Goal: Task Accomplishment & Management: Manage account settings

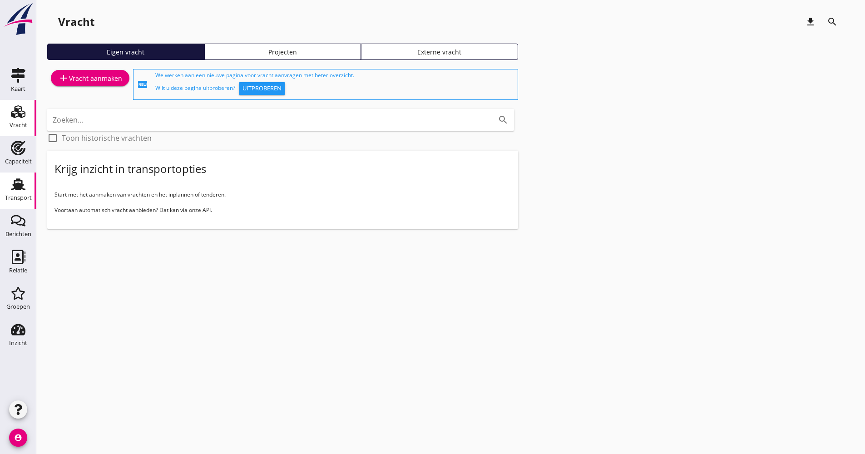
click at [4, 194] on link "Transport Transport" at bounding box center [18, 190] width 36 height 36
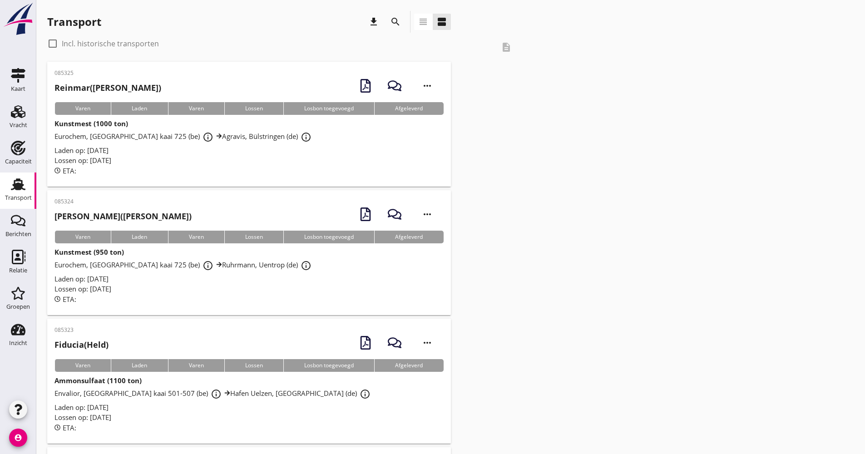
click at [397, 20] on icon "search" at bounding box center [395, 21] width 11 height 11
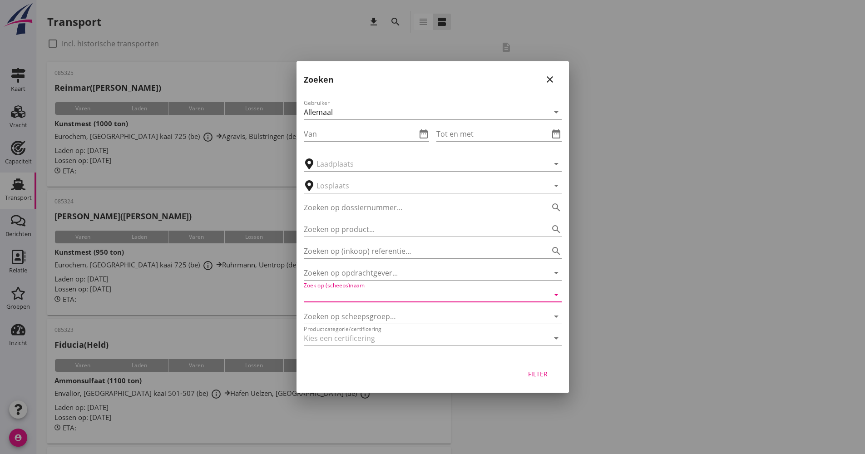
click at [359, 298] on input "Zoek op (scheeps)naam" at bounding box center [420, 294] width 232 height 15
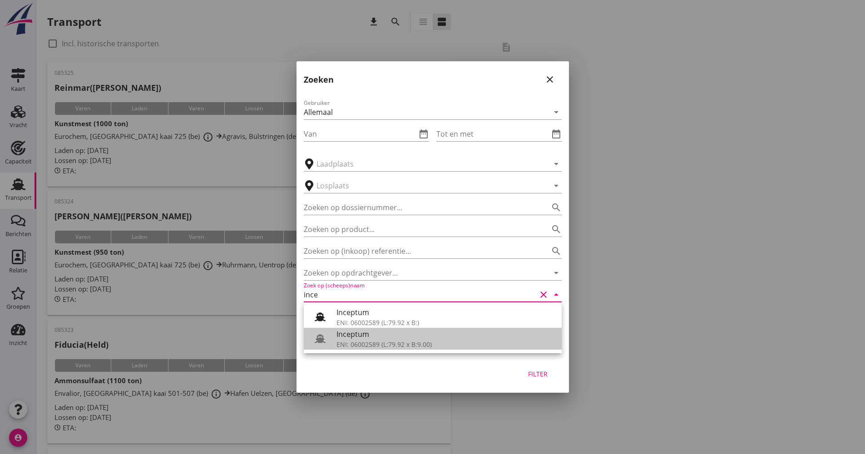
drag, startPoint x: 360, startPoint y: 338, endPoint x: 372, endPoint y: 333, distance: 13.7
click at [357, 335] on div "Inceptum" at bounding box center [445, 334] width 218 height 11
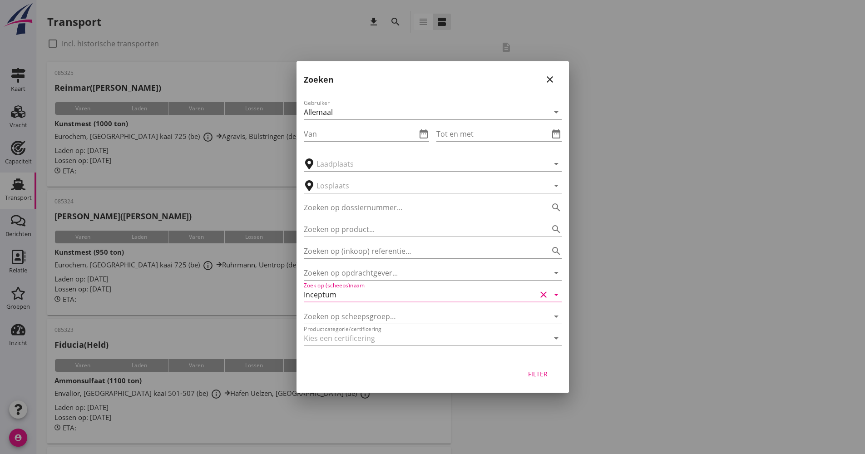
click at [536, 377] on div "Filter" at bounding box center [537, 374] width 25 height 10
type input "Inceptum"
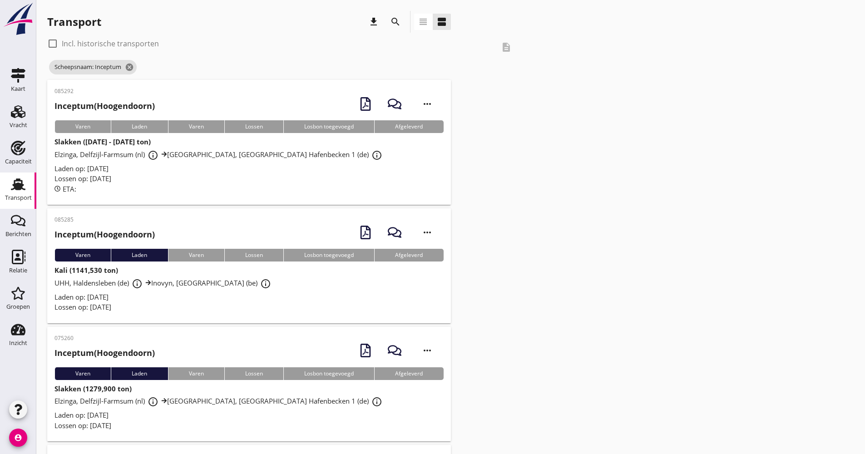
click at [207, 163] on div "Laden op: [DATE]" at bounding box center [248, 168] width 389 height 10
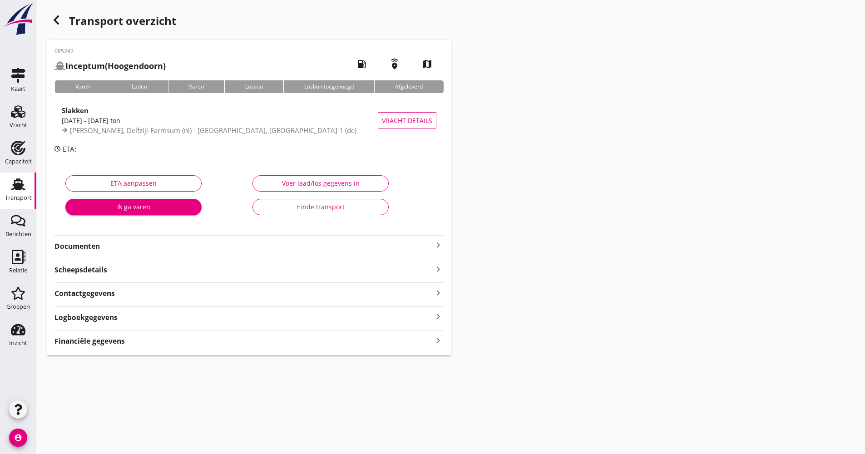
click at [157, 326] on div "085292 Inceptum (Hoogendoorn) local_gas_station emergency_share map Varen Laden…" at bounding box center [249, 197] width 404 height 315
click at [155, 322] on div "Logboekgegevens keyboard_arrow_right" at bounding box center [248, 316] width 389 height 12
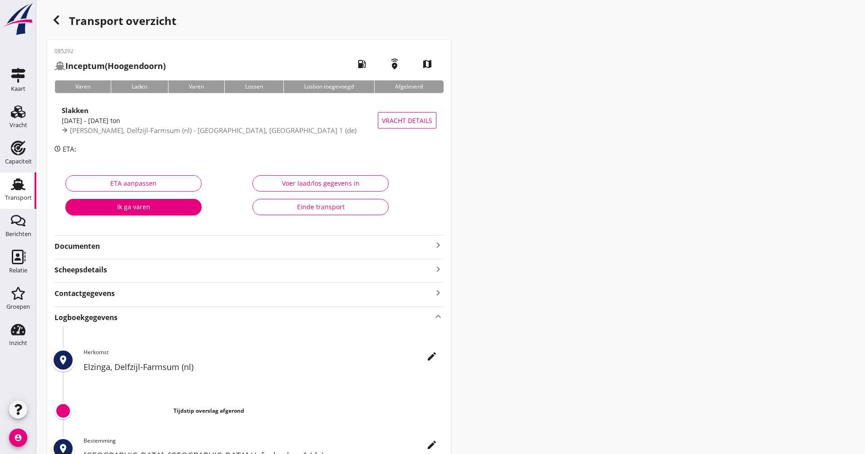
click at [430, 356] on icon "edit" at bounding box center [431, 356] width 11 height 11
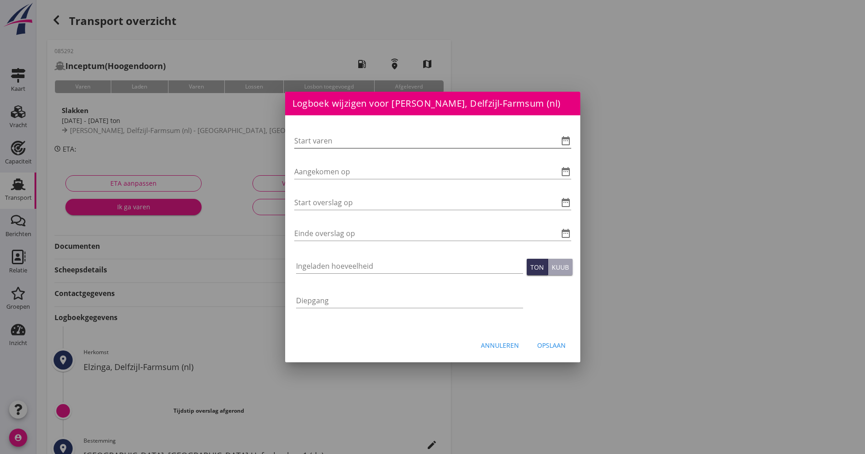
click at [565, 139] on icon "date_range" at bounding box center [565, 140] width 11 height 11
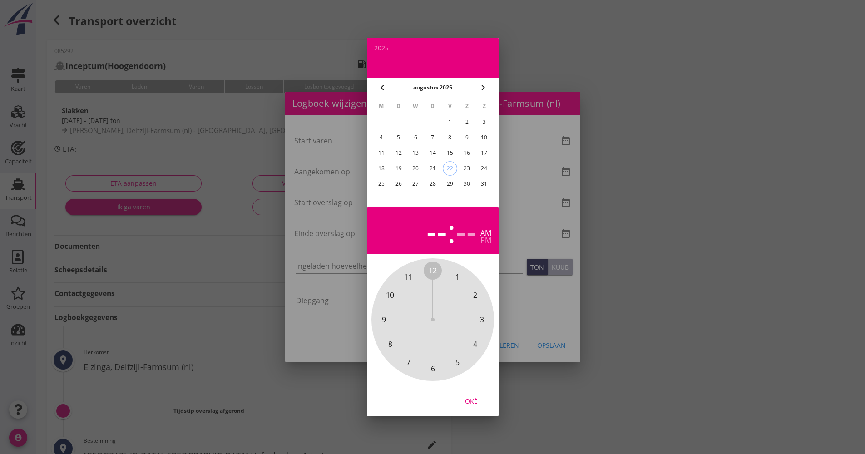
click at [449, 164] on div "22" at bounding box center [450, 169] width 14 height 14
drag, startPoint x: 431, startPoint y: 271, endPoint x: 441, endPoint y: 361, distance: 91.3
click at [441, 361] on div "12 1 2 3 4 5 6 7 8 9 10 11" at bounding box center [433, 320] width 98 height 98
click at [433, 269] on span "00" at bounding box center [433, 270] width 8 height 11
click at [466, 399] on div "Oké" at bounding box center [470, 401] width 25 height 10
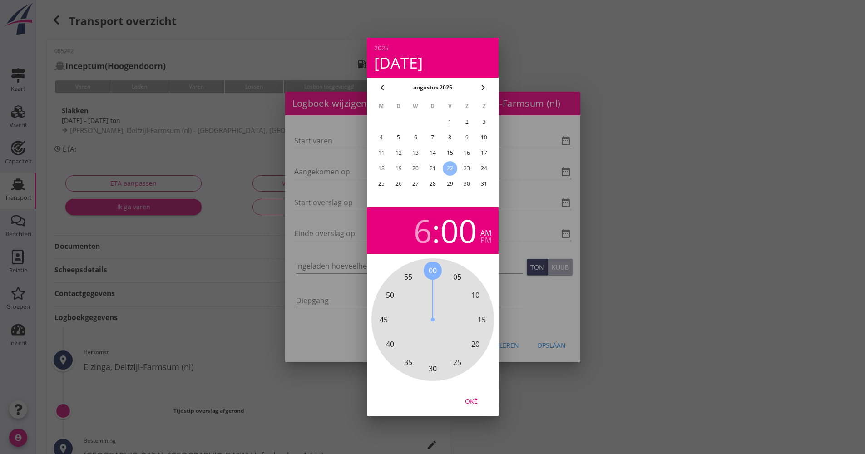
type input "[DATE] 06:00"
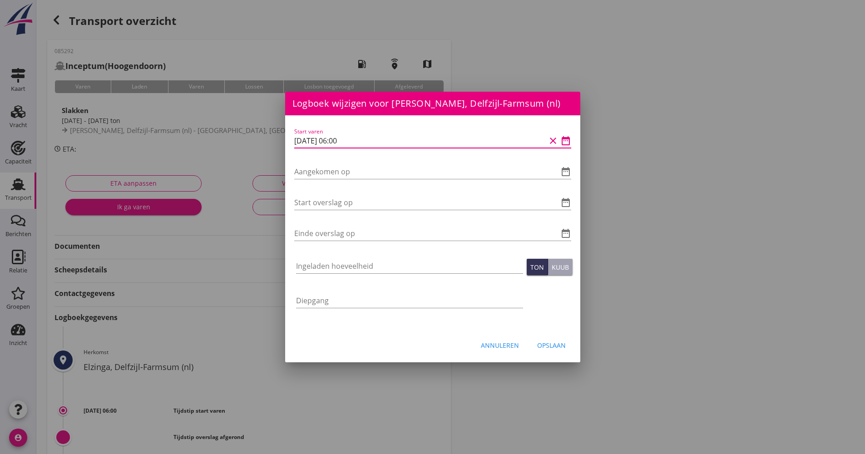
scroll to position [0, 0]
drag, startPoint x: 369, startPoint y: 138, endPoint x: 289, endPoint y: 147, distance: 79.9
click at [283, 147] on div "Logboek wijzigen voor UHM, [GEOGRAPHIC_DATA] Hafenbecken 1 (de) Start varen dat…" at bounding box center [432, 303] width 865 height 606
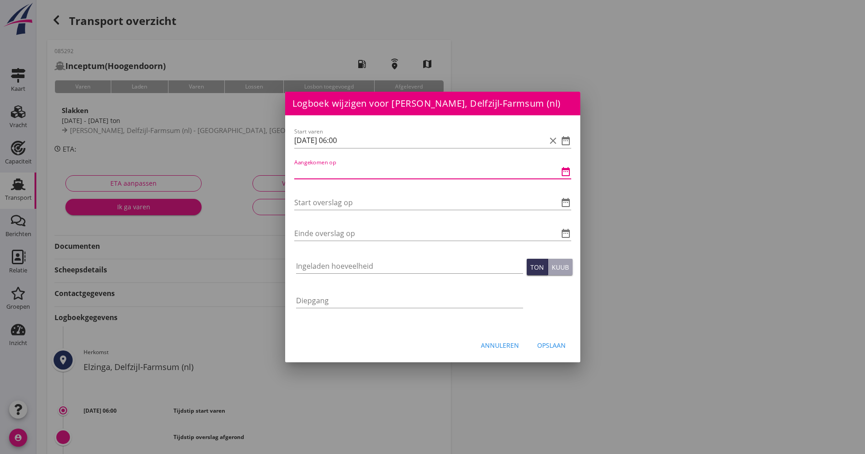
scroll to position [0, 0]
paste input "[DATE] 06:00"
type input "[DATE] 06:00"
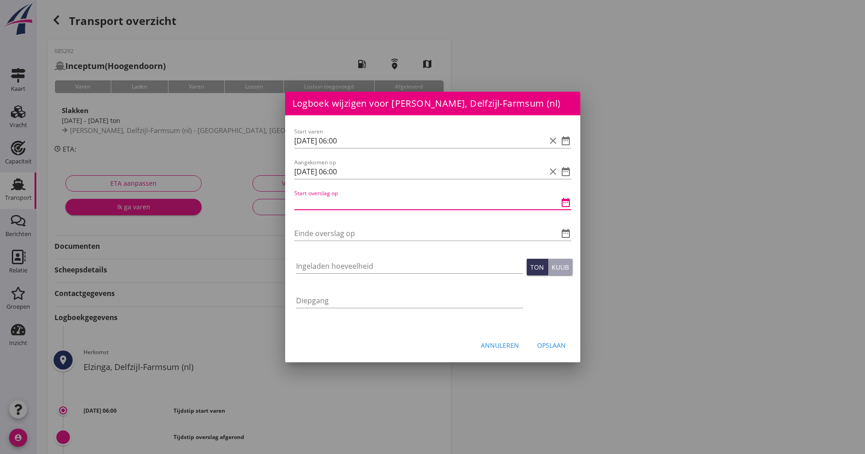
paste input "[DATE] 06:00"
click at [340, 202] on input "[DATE] 06:00" at bounding box center [419, 202] width 251 height 15
drag, startPoint x: 336, startPoint y: 201, endPoint x: 327, endPoint y: 206, distance: 10.8
click at [265, 202] on div "Logboek wijzigen voor UHM, [GEOGRAPHIC_DATA] Hafenbecken 1 (de) Start varen dat…" at bounding box center [432, 303] width 865 height 606
type input "[DATE] 07:00"
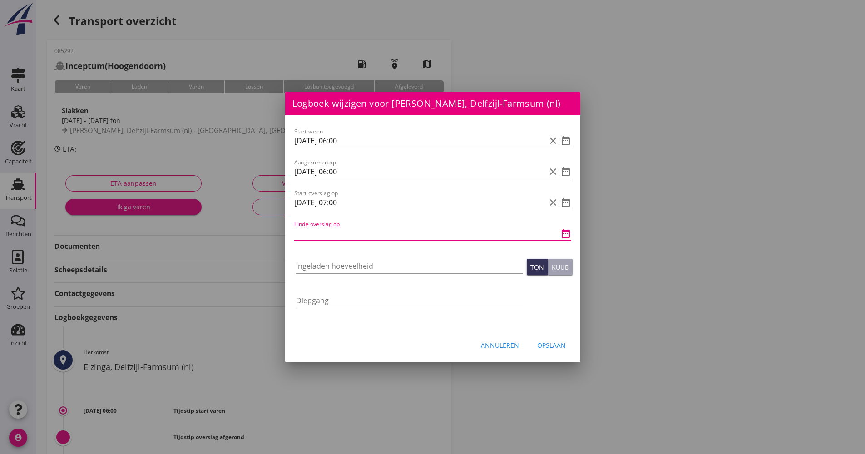
paste input "[DATE] 07:00"
drag, startPoint x: 343, startPoint y: 237, endPoint x: 330, endPoint y: 234, distance: 13.1
click at [330, 234] on input "[DATE] 07:00" at bounding box center [419, 233] width 251 height 15
type input "[DATE] 10:00"
click at [364, 267] on input "Ingeladen hoeveelheid" at bounding box center [409, 266] width 227 height 15
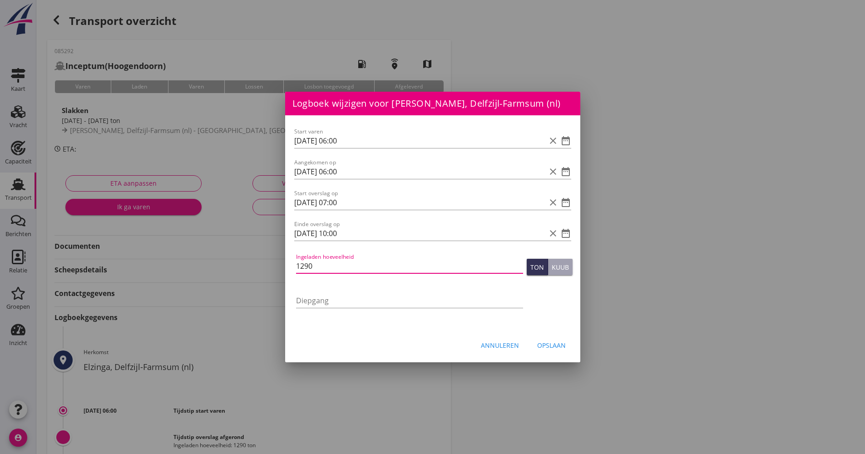
type input "1290"
click at [545, 345] on div "Opslaan" at bounding box center [551, 345] width 29 height 10
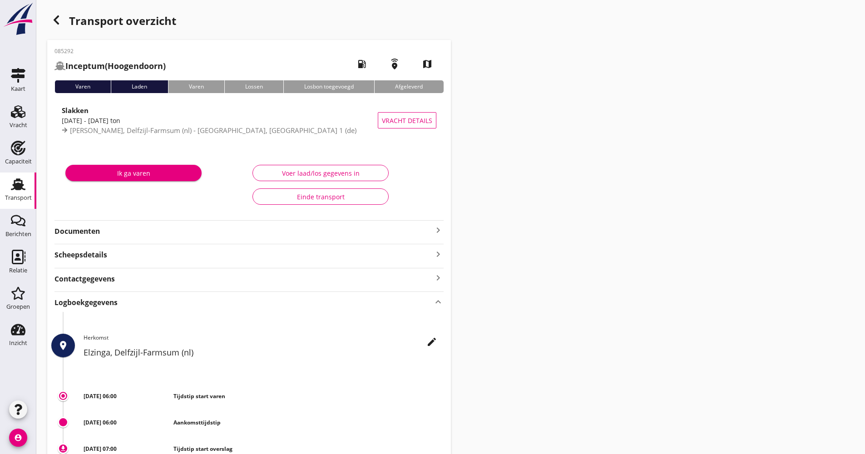
click at [20, 187] on use at bounding box center [18, 184] width 15 height 12
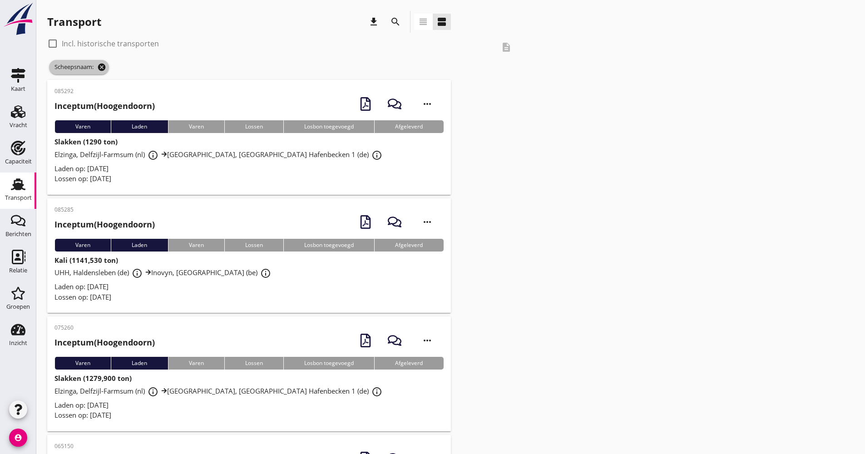
click at [103, 68] on icon "cancel" at bounding box center [101, 67] width 9 height 9
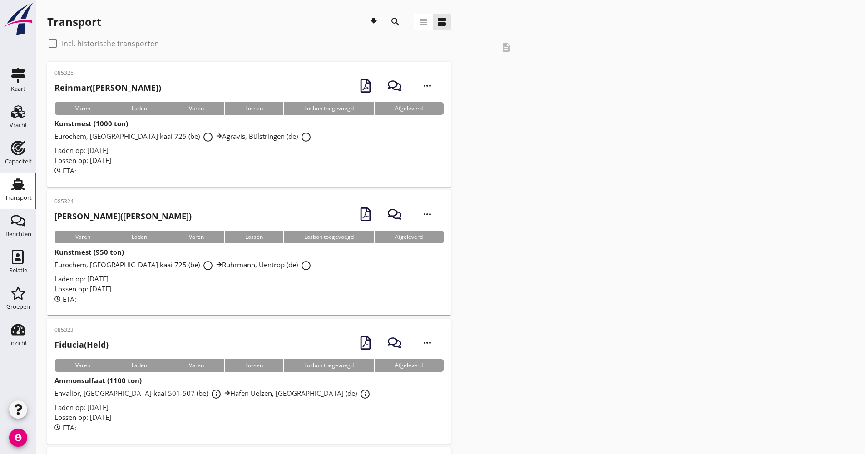
click at [24, 254] on icon "Relatie" at bounding box center [18, 257] width 15 height 15
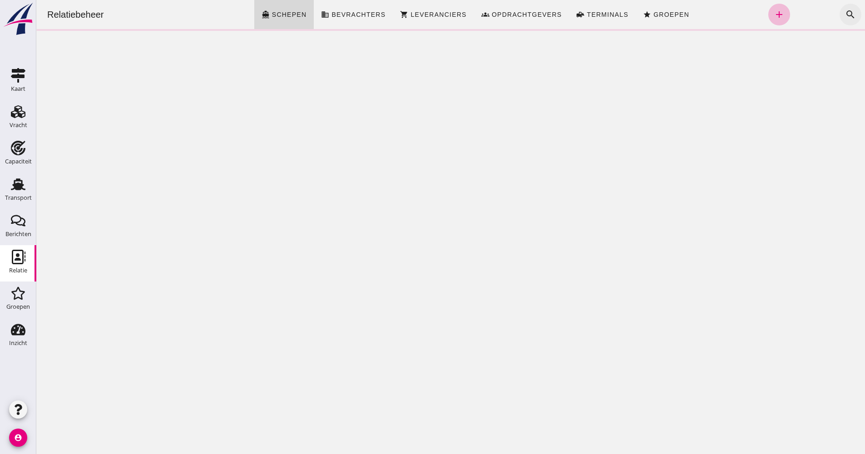
click at [845, 14] on icon "search" at bounding box center [850, 14] width 11 height 11
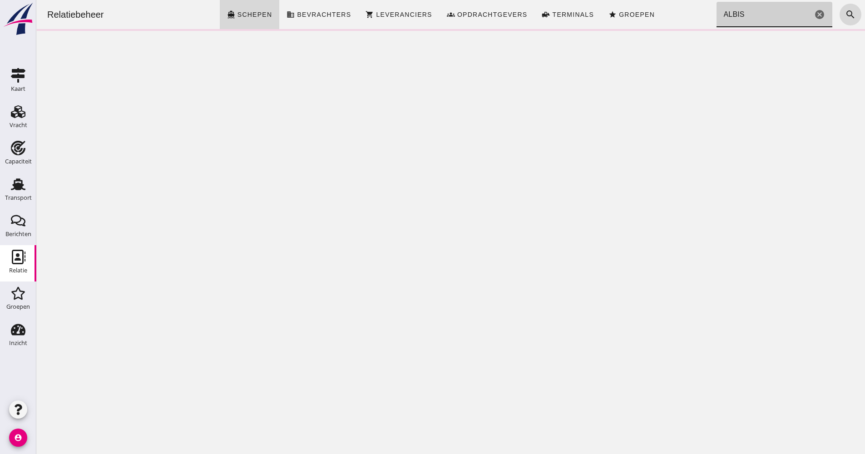
type input "ALBIS"
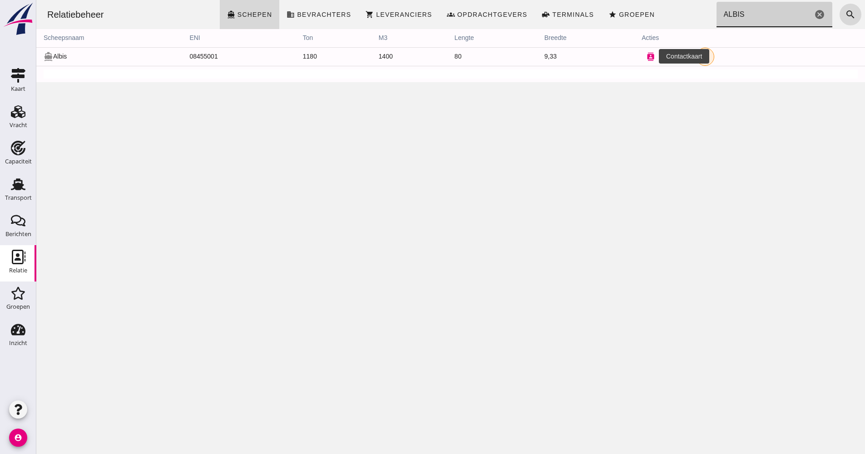
click button "contacts"
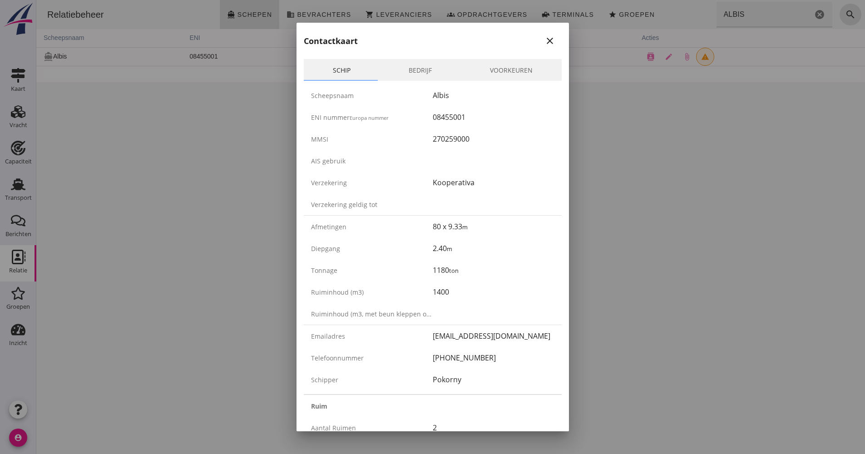
drag, startPoint x: 504, startPoint y: 362, endPoint x: 428, endPoint y: 355, distance: 77.0
click at [428, 355] on div "Telefoonnummer [PHONE_NUMBER]" at bounding box center [433, 358] width 258 height 22
drag, startPoint x: 428, startPoint y: 355, endPoint x: 431, endPoint y: 352, distance: 5.1
copy div "[PHONE_NUMBER]"
click at [448, 182] on div "Kooperativa" at bounding box center [494, 182] width 122 height 11
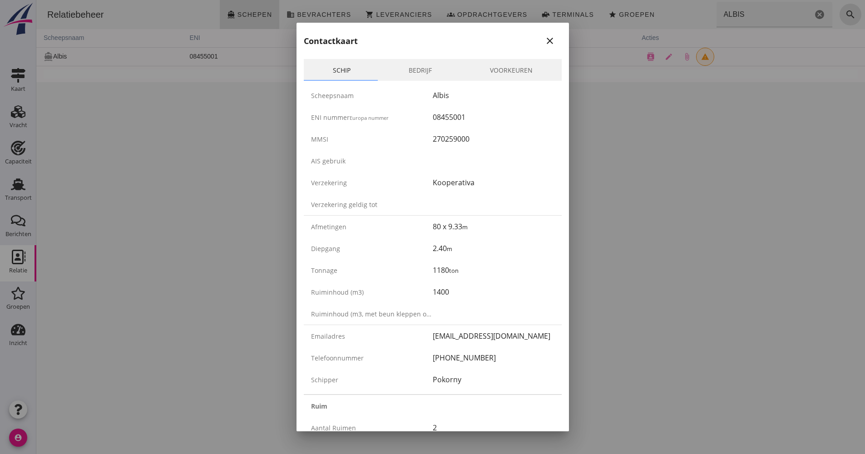
click at [448, 182] on div "Kooperativa" at bounding box center [494, 182] width 122 height 11
copy div "Kooperativa"
